Goal: Information Seeking & Learning: Learn about a topic

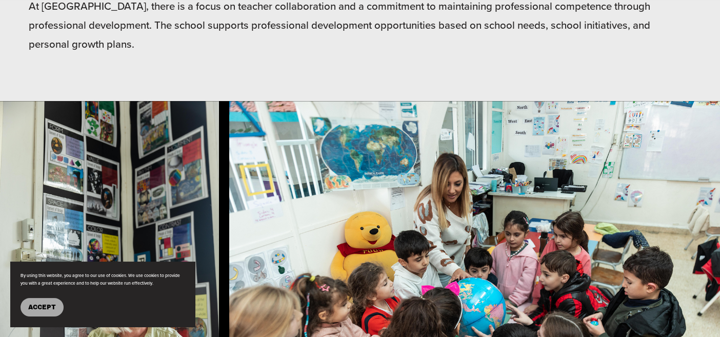
scroll to position [506, 0]
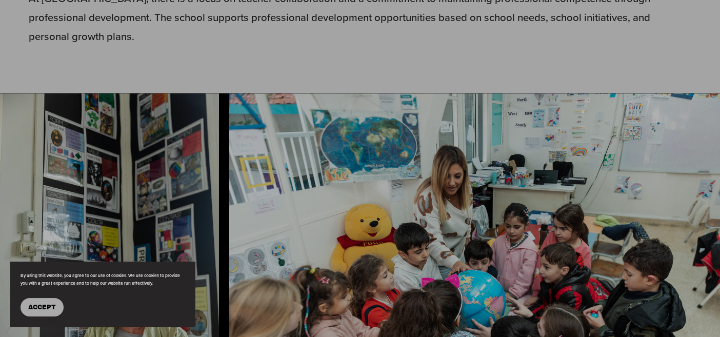
click at [35, 305] on span "Accept" at bounding box center [42, 306] width 28 height 7
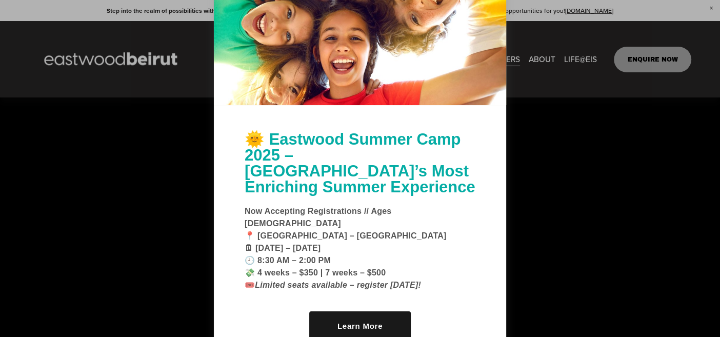
scroll to position [1899, 0]
drag, startPoint x: 726, startPoint y: 72, endPoint x: 726, endPoint y: 248, distance: 175.8
click at [383, 314] on link "Learn More" at bounding box center [360, 325] width 102 height 29
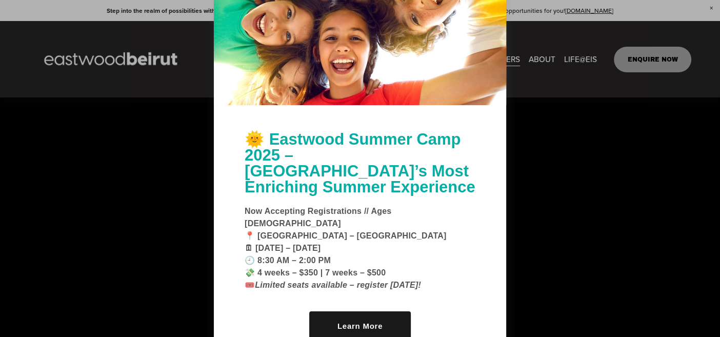
click at [478, 15] on div at bounding box center [360, 32] width 292 height 146
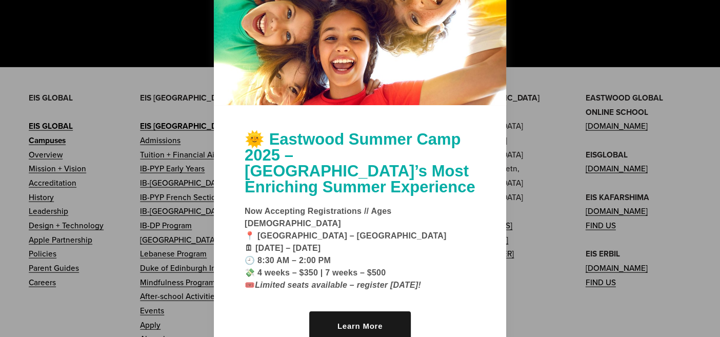
scroll to position [2411, 0]
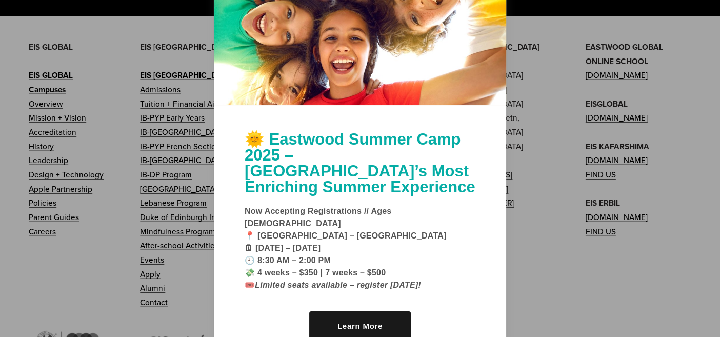
click at [161, 109] on div at bounding box center [360, 168] width 720 height 337
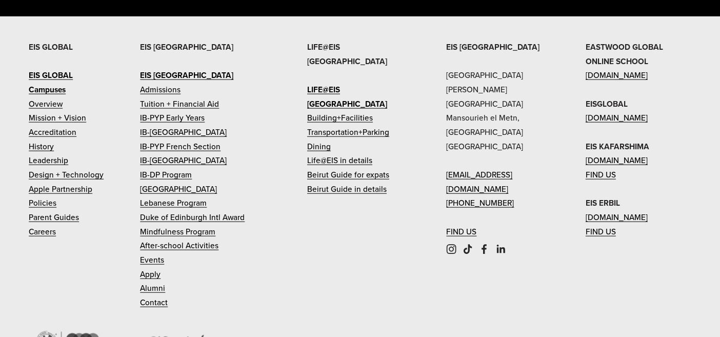
click at [181, 110] on link "Tuition + Financial Aid" at bounding box center [179, 104] width 79 height 14
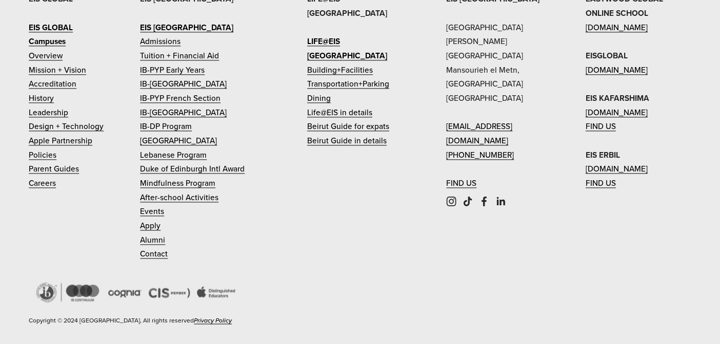
scroll to position [1458, 0]
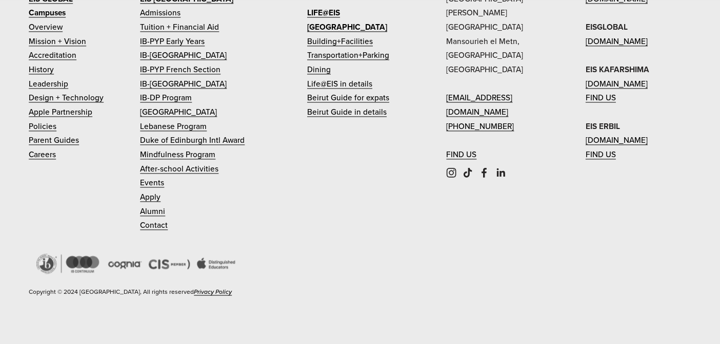
click at [45, 162] on link "Careers" at bounding box center [42, 155] width 27 height 14
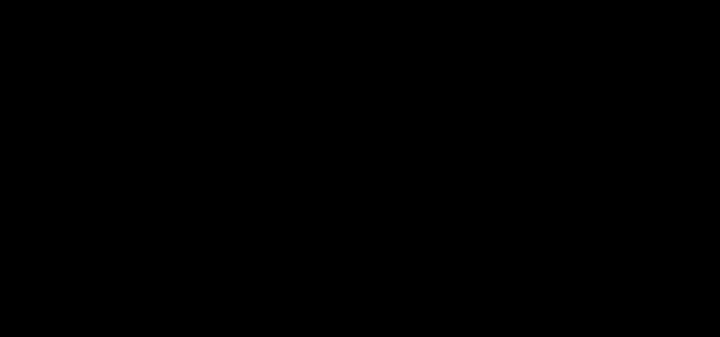
scroll to position [1742, 0]
